Goal: Information Seeking & Learning: Check status

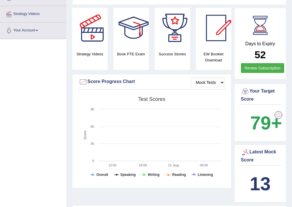
scroll to position [116, 0]
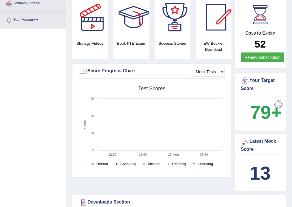
click at [265, 174] on b "13" at bounding box center [260, 173] width 21 height 21
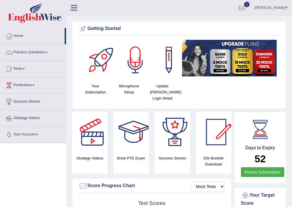
scroll to position [0, 0]
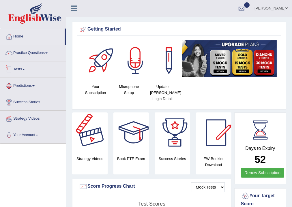
click at [23, 68] on link "Tests" at bounding box center [33, 69] width 66 height 14
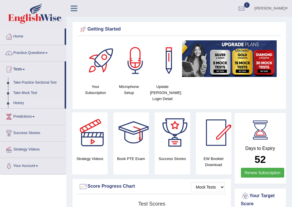
click at [17, 102] on link "History" at bounding box center [38, 103] width 54 height 10
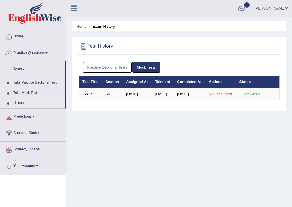
click at [246, 8] on div at bounding box center [241, 8] width 9 height 9
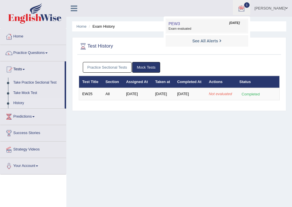
click at [206, 27] on span "Exam evaluated" at bounding box center [207, 29] width 77 height 5
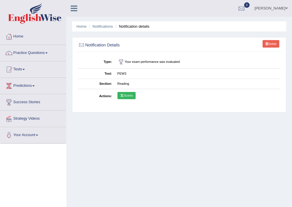
click at [128, 96] on link "Scores" at bounding box center [127, 96] width 18 height 8
click at [96, 25] on link "Notifications" at bounding box center [103, 26] width 21 height 4
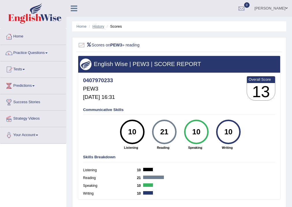
click at [100, 27] on link "History" at bounding box center [99, 26] width 12 height 4
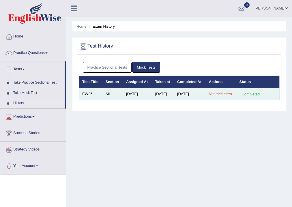
click at [180, 100] on td "[DATE]" at bounding box center [190, 94] width 32 height 12
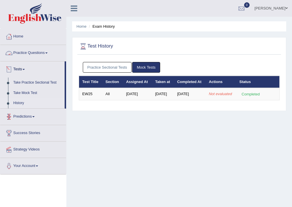
click at [21, 67] on link "Tests" at bounding box center [32, 69] width 64 height 14
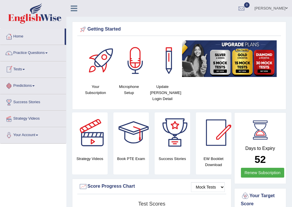
click at [24, 68] on link "Tests" at bounding box center [33, 69] width 66 height 14
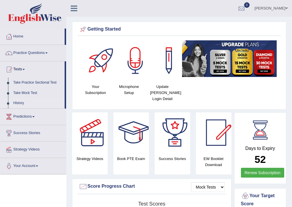
click at [21, 101] on link "History" at bounding box center [38, 103] width 54 height 10
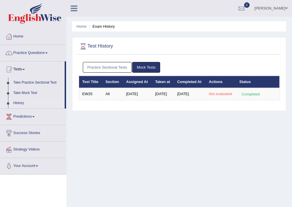
click at [110, 67] on link "Practice Sectional Tests" at bounding box center [107, 67] width 49 height 11
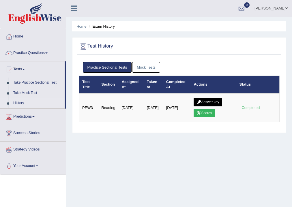
click at [146, 67] on link "Mock Tests" at bounding box center [146, 67] width 28 height 11
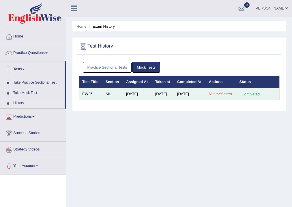
click at [216, 96] on em "Not evaluated" at bounding box center [220, 94] width 23 height 4
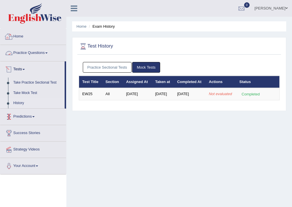
click at [21, 36] on link "Home" at bounding box center [33, 36] width 66 height 14
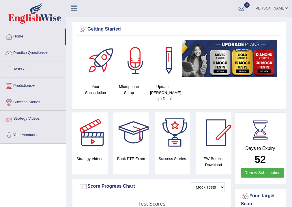
click at [18, 70] on link "Tests" at bounding box center [33, 69] width 66 height 14
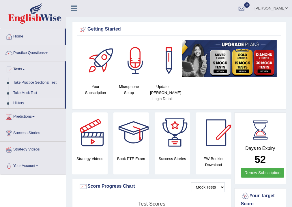
click at [21, 102] on link "History" at bounding box center [38, 103] width 54 height 10
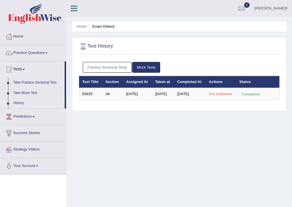
click at [121, 67] on link "Practice Sectional Tests" at bounding box center [107, 67] width 49 height 11
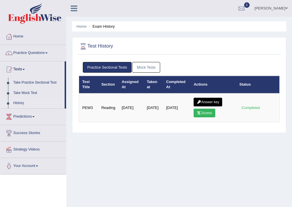
click at [146, 68] on link "Mock Tests" at bounding box center [146, 67] width 28 height 11
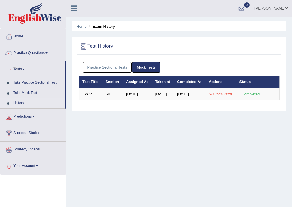
click at [20, 37] on link "Home" at bounding box center [33, 36] width 66 height 14
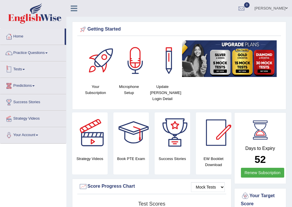
click at [23, 70] on link "Tests" at bounding box center [33, 69] width 66 height 14
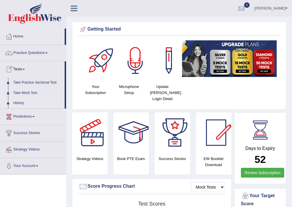
click at [15, 105] on link "History" at bounding box center [38, 103] width 54 height 10
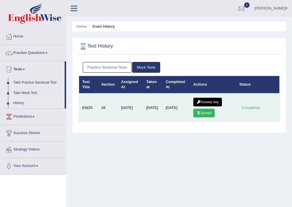
click at [207, 114] on link "Scores" at bounding box center [203, 113] width 21 height 9
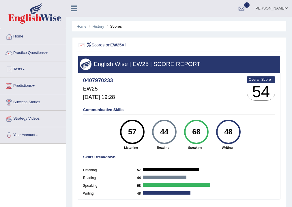
click at [98, 28] on link "History" at bounding box center [99, 26] width 12 height 4
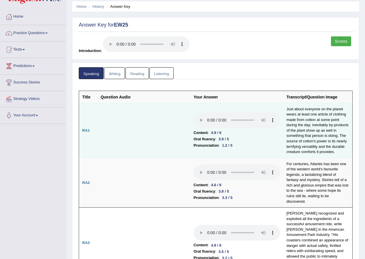
scroll to position [58, 0]
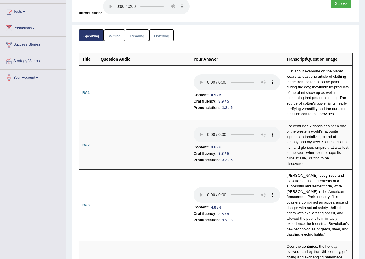
click at [115, 37] on link "Writing" at bounding box center [114, 35] width 21 height 12
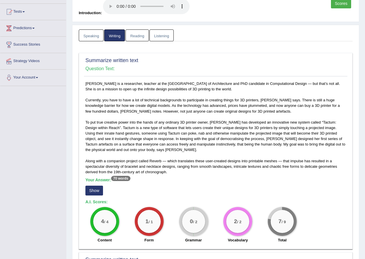
click at [90, 39] on link "Speaking" at bounding box center [91, 35] width 25 height 12
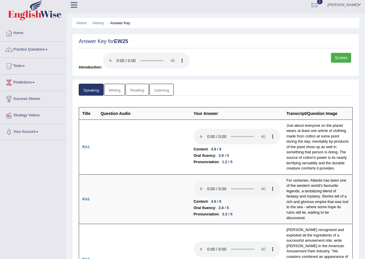
scroll to position [0, 0]
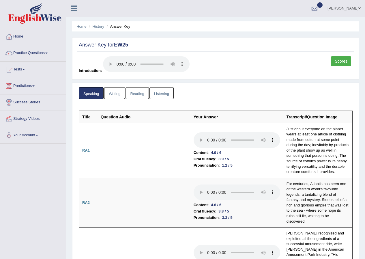
click at [134, 95] on link "Reading" at bounding box center [137, 93] width 23 height 12
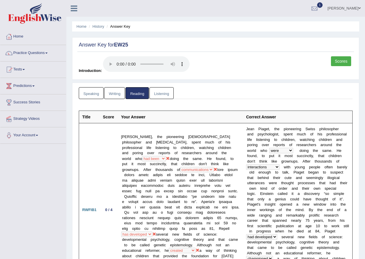
click at [113, 95] on link "Writing" at bounding box center [114, 93] width 21 height 12
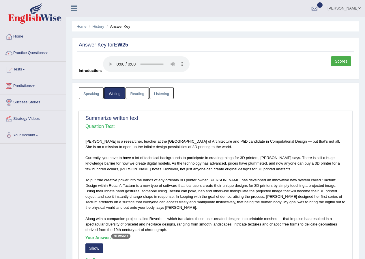
click at [139, 94] on link "Reading" at bounding box center [137, 93] width 23 height 12
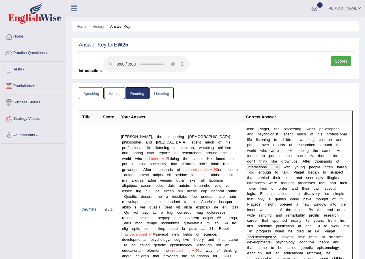
click at [292, 60] on link "Scores" at bounding box center [341, 61] width 20 height 10
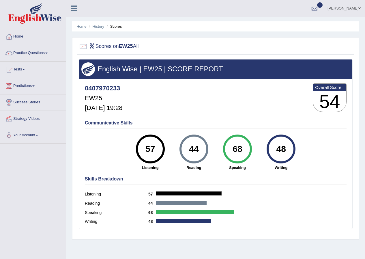
click at [101, 26] on link "History" at bounding box center [99, 26] width 12 height 4
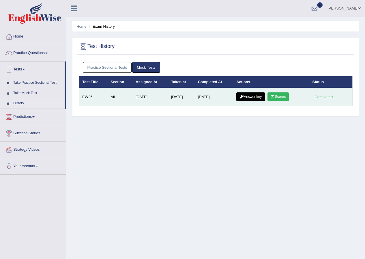
click at [258, 94] on link "Answer key" at bounding box center [251, 96] width 29 height 9
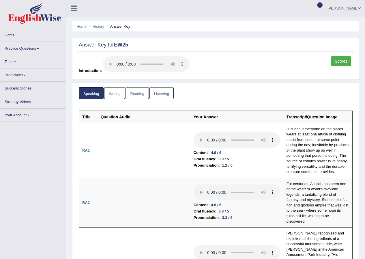
click at [165, 91] on link "Listening" at bounding box center [162, 93] width 24 height 12
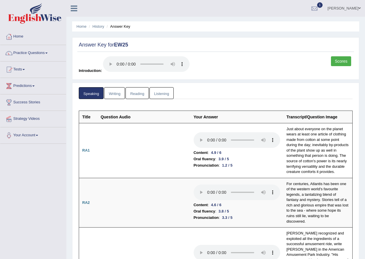
click at [165, 90] on link "Listening" at bounding box center [162, 93] width 24 height 12
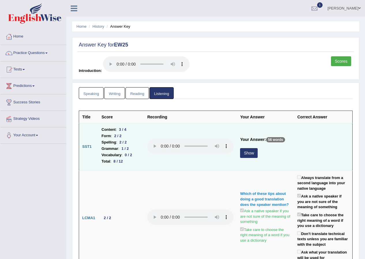
click at [241, 154] on button "Show" at bounding box center [249, 153] width 18 height 10
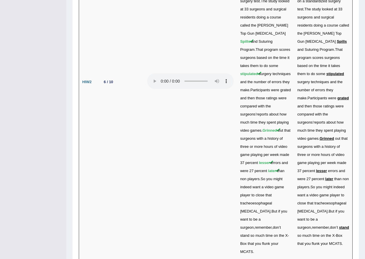
scroll to position [1991, 0]
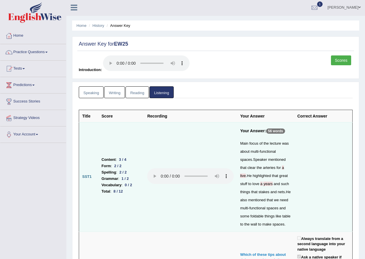
scroll to position [0, 0]
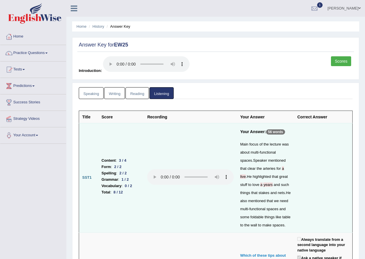
click at [345, 62] on link "Scores" at bounding box center [341, 61] width 20 height 10
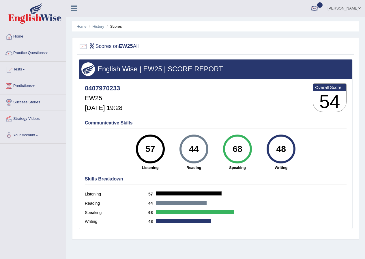
click at [319, 8] on div at bounding box center [314, 8] width 9 height 9
click at [281, 27] on span "Exam evaluated" at bounding box center [280, 29] width 77 height 5
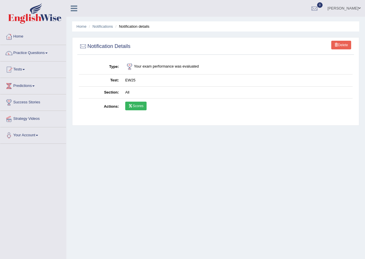
click at [340, 7] on link "[PERSON_NAME]" at bounding box center [344, 7] width 42 height 15
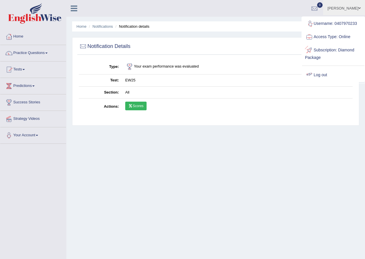
click at [320, 74] on link "Log out" at bounding box center [333, 74] width 62 height 13
